Goal: Navigation & Orientation: Go to known website

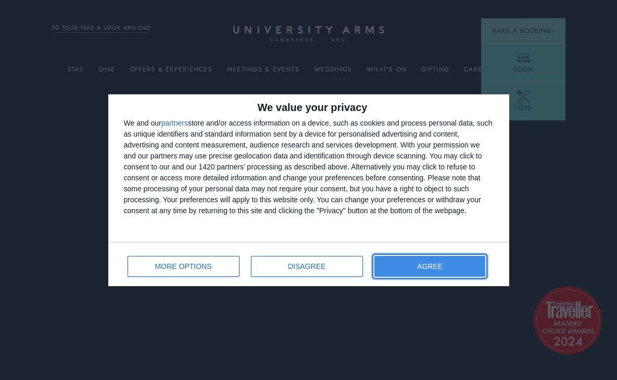
click at [423, 268] on span "AGREE" at bounding box center [430, 266] width 26 height 7
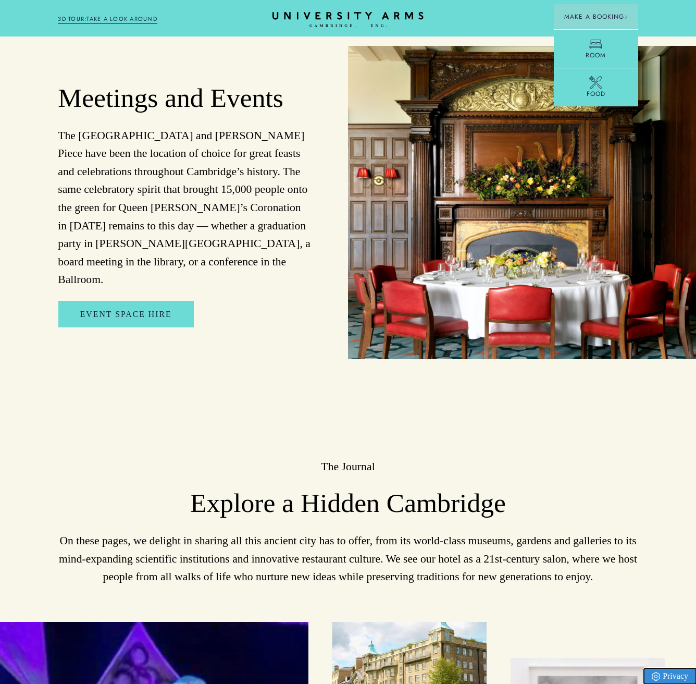
scroll to position [3043, 0]
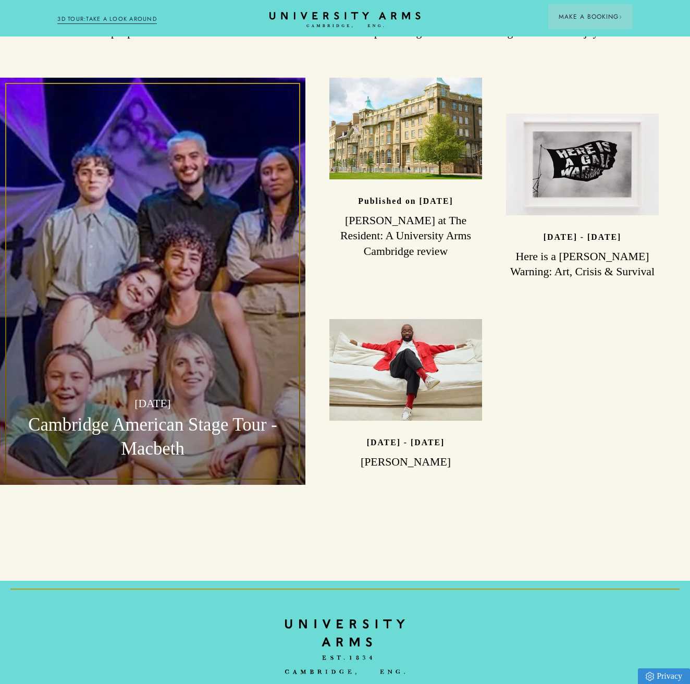
scroll to position [2846, 0]
